Goal: Find specific page/section: Find specific page/section

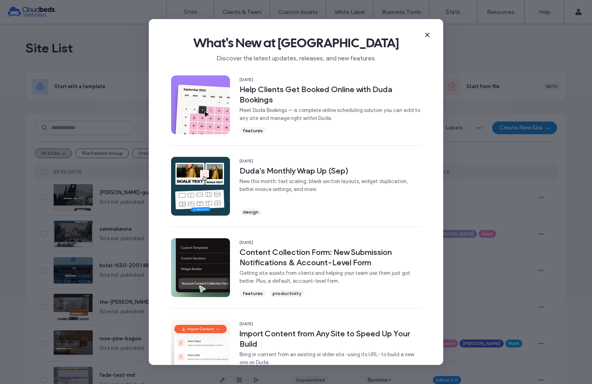
click at [427, 33] on icon at bounding box center [427, 35] width 6 height 6
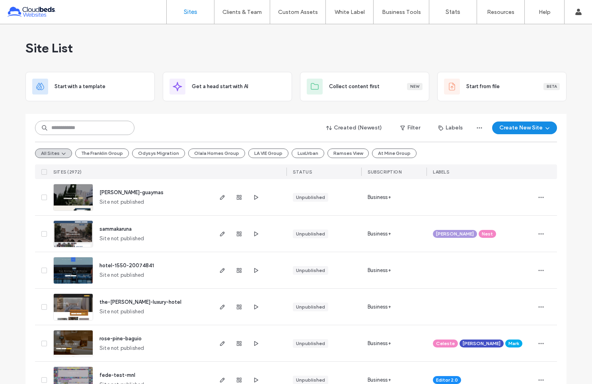
click at [80, 131] on input at bounding box center [84, 128] width 99 height 14
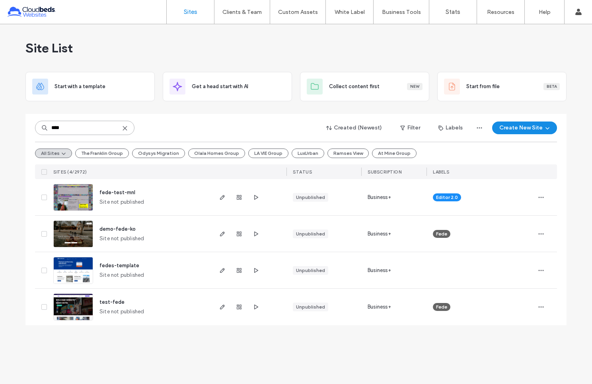
type input "****"
click at [118, 230] on span "demo-fede-ko" at bounding box center [117, 229] width 36 height 6
